Goal: Check status: Check status

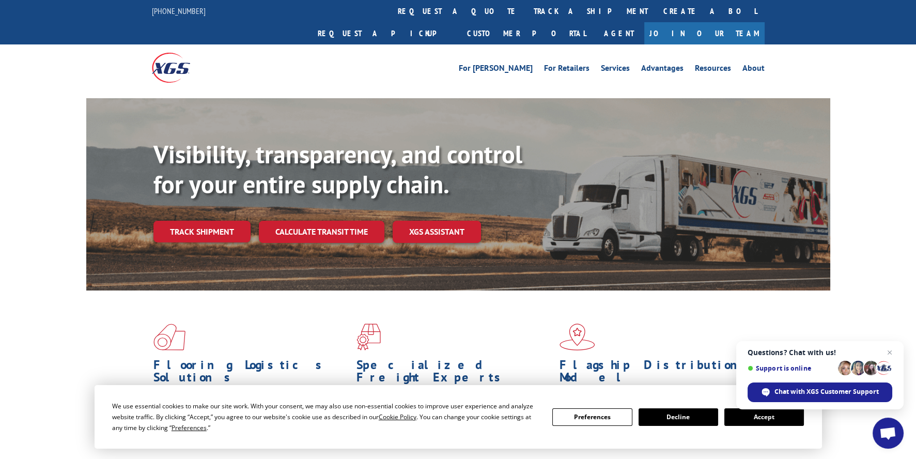
click at [526, 11] on link "track a shipment" at bounding box center [591, 11] width 130 height 22
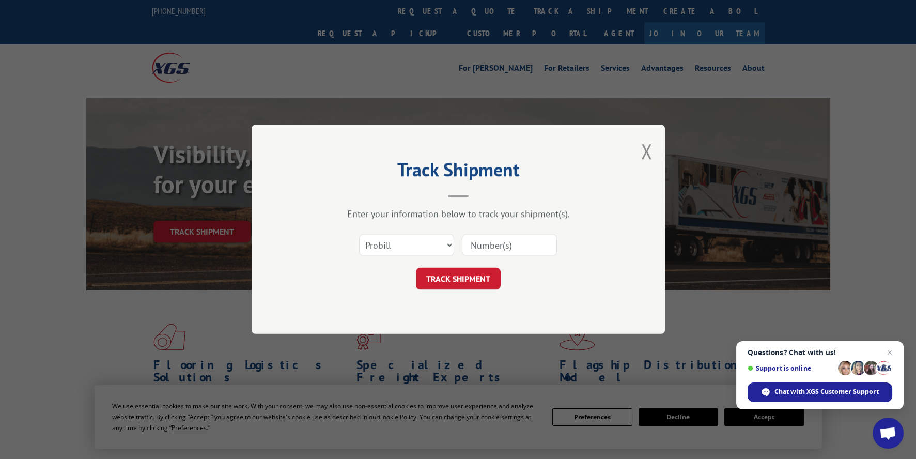
click at [508, 248] on input at bounding box center [509, 246] width 95 height 22
type input "265694"
click at [448, 275] on button "TRACK SHIPMENT" at bounding box center [458, 279] width 85 height 22
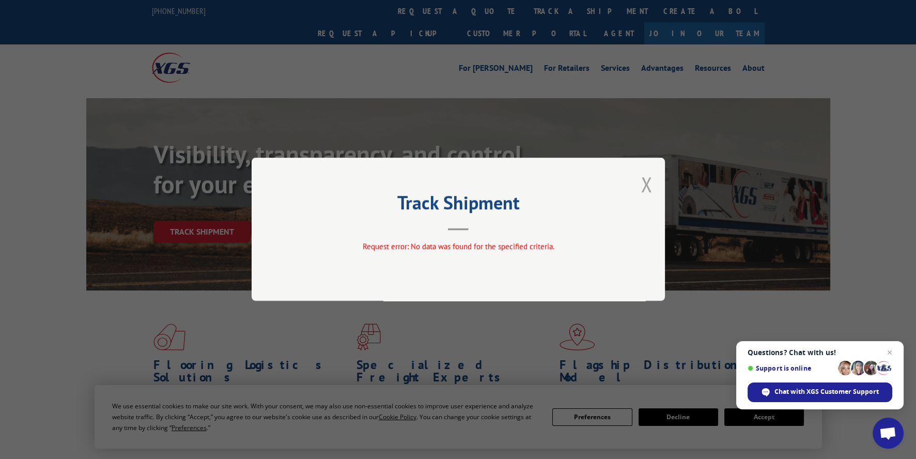
click at [648, 187] on button "Close modal" at bounding box center [646, 184] width 11 height 27
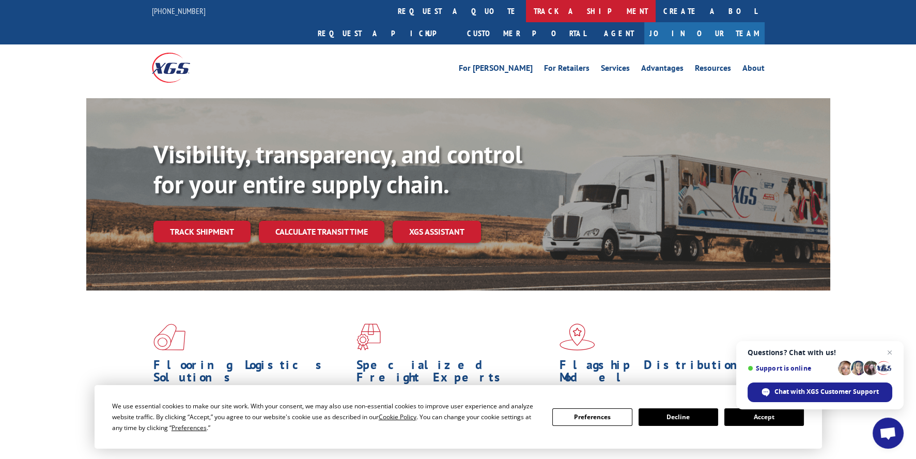
click at [526, 11] on link "track a shipment" at bounding box center [591, 11] width 130 height 22
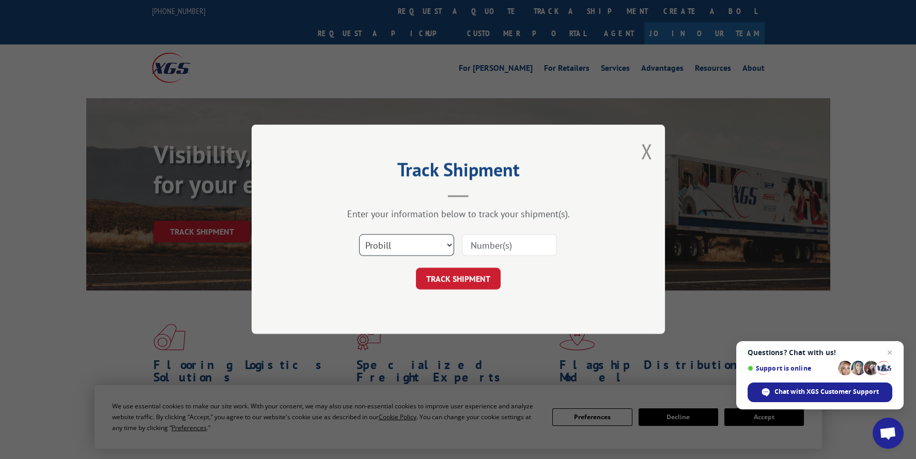
click at [432, 245] on select "Select category... Probill BOL PO" at bounding box center [406, 246] width 95 height 22
select select "bol"
click at [359, 235] on select "Select category... Probill BOL PO" at bounding box center [406, 246] width 95 height 22
click at [514, 248] on input at bounding box center [509, 246] width 95 height 22
type input "265694"
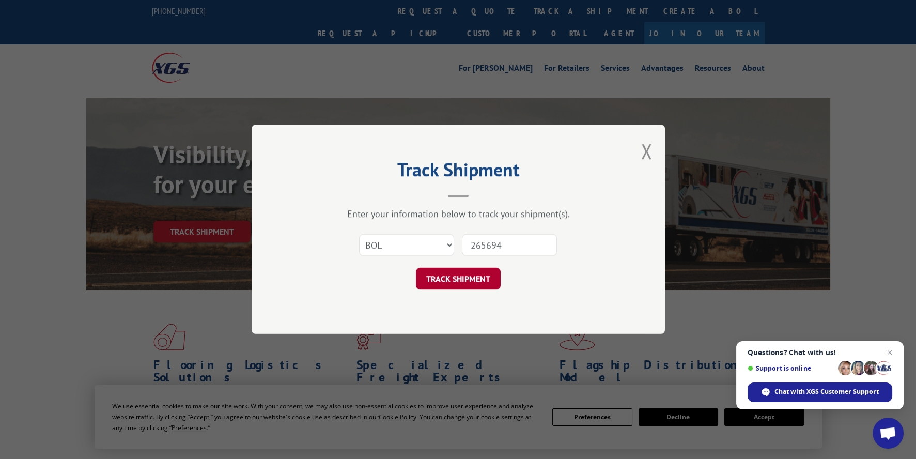
click at [455, 271] on button "TRACK SHIPMENT" at bounding box center [458, 279] width 85 height 22
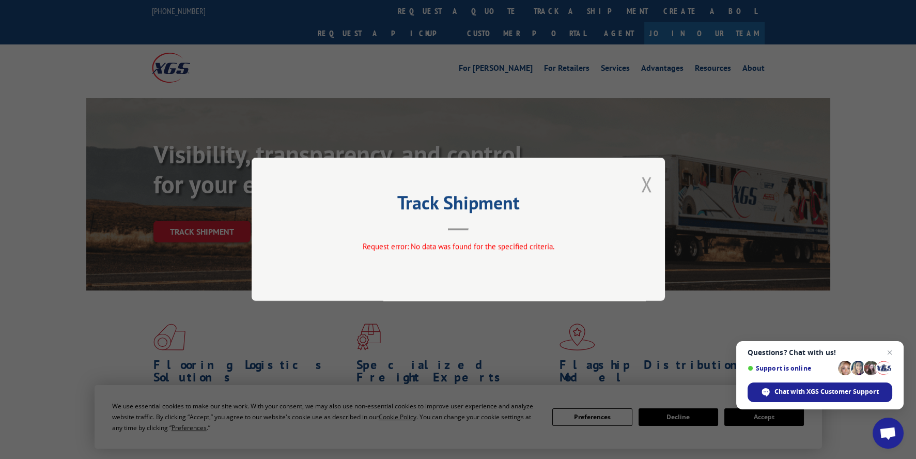
click at [648, 182] on button "Close modal" at bounding box center [646, 184] width 11 height 27
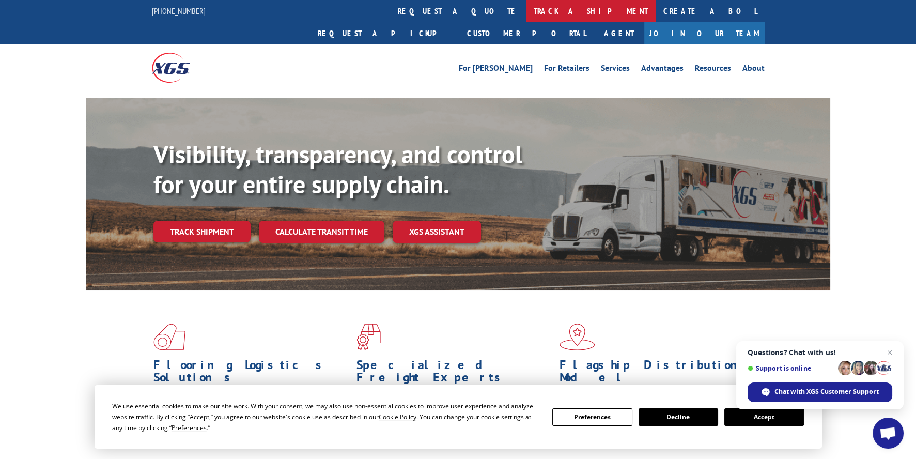
click at [526, 11] on link "track a shipment" at bounding box center [591, 11] width 130 height 22
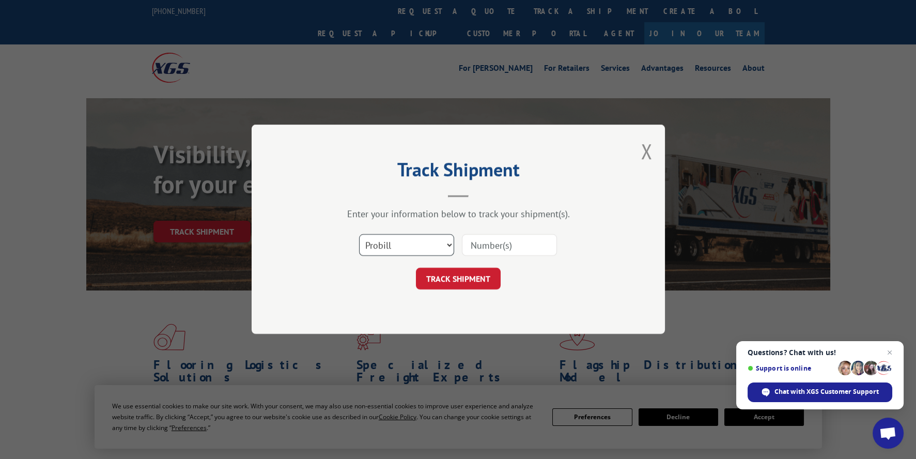
click at [389, 249] on select "Select category... Probill BOL PO" at bounding box center [406, 246] width 95 height 22
select select "po"
click at [359, 235] on select "Select category... Probill BOL PO" at bounding box center [406, 246] width 95 height 22
click at [492, 243] on input at bounding box center [509, 246] width 95 height 22
type input "CG510603"
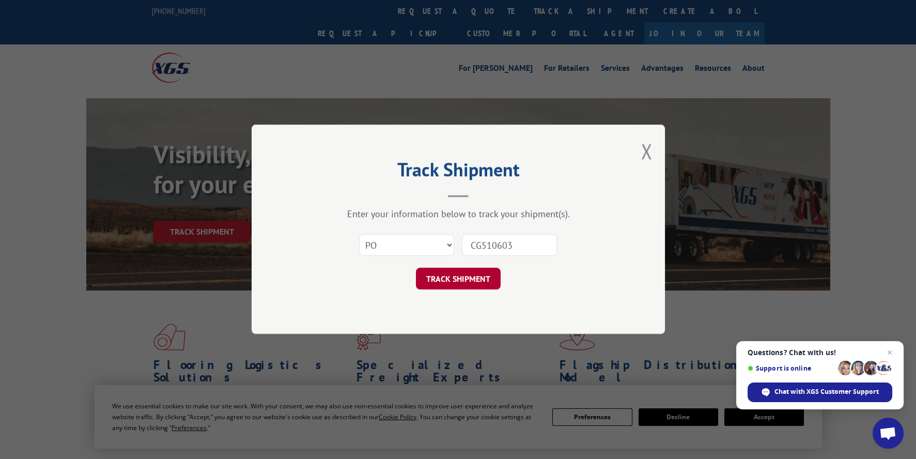
click at [459, 279] on button "TRACK SHIPMENT" at bounding box center [458, 279] width 85 height 22
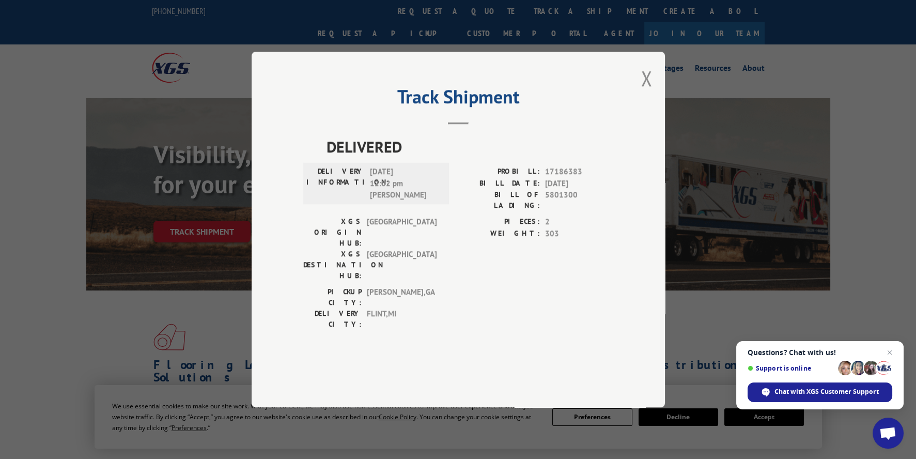
click at [735, 239] on div "Track Shipment DELIVERED DELIVERY INFORMATION: [DATE] 12:02 pm [PERSON_NAME]: 1…" at bounding box center [458, 229] width 916 height 459
click at [779, 82] on div "Track Shipment DELIVERED DELIVERY INFORMATION: [DATE] 12:02 pm [PERSON_NAME]: 1…" at bounding box center [458, 229] width 916 height 459
